Goal: Transaction & Acquisition: Purchase product/service

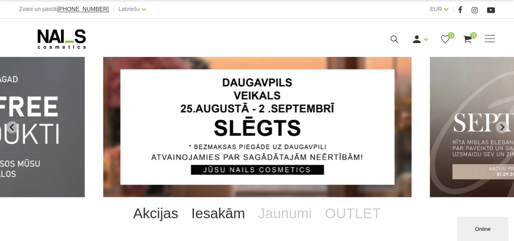
click at [227, 216] on link "Iesakām" at bounding box center [218, 213] width 67 height 33
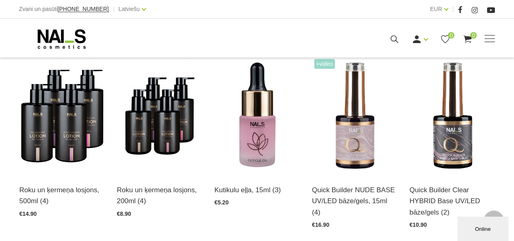
scroll to position [194, 0]
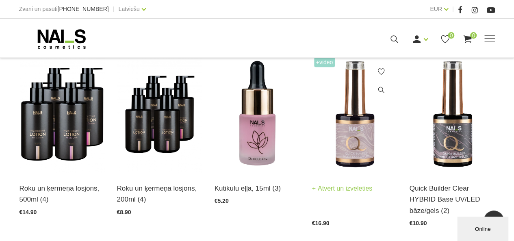
click at [339, 196] on h3 "Quick Builder NUDE BASE UV/LED bāze/gels, 15ml (4)" at bounding box center [354, 199] width 85 height 33
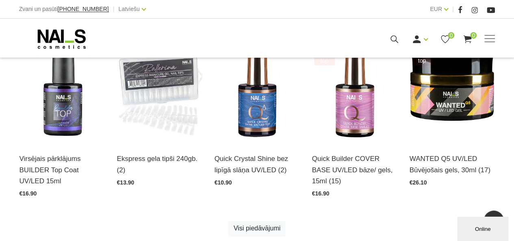
scroll to position [419, 0]
click at [252, 201] on div "Roku un ķermeņa losjons, 500ml (4) Atvērt un izvēlēties €14.90 Roku un ķermeņa …" at bounding box center [257, 43] width 488 height 426
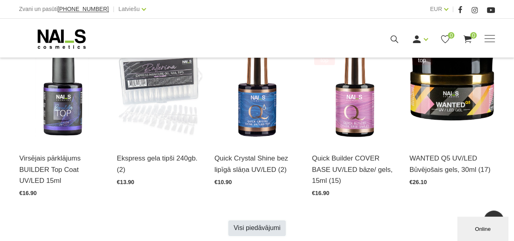
click at [268, 223] on link "Visi piedāvājumi" at bounding box center [257, 227] width 57 height 15
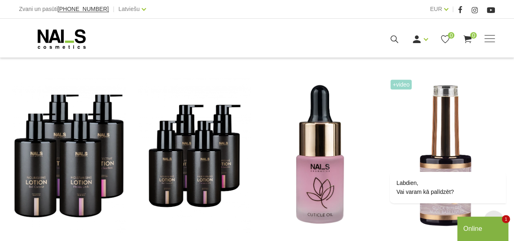
scroll to position [132, 0]
